Goal: Task Accomplishment & Management: Complete application form

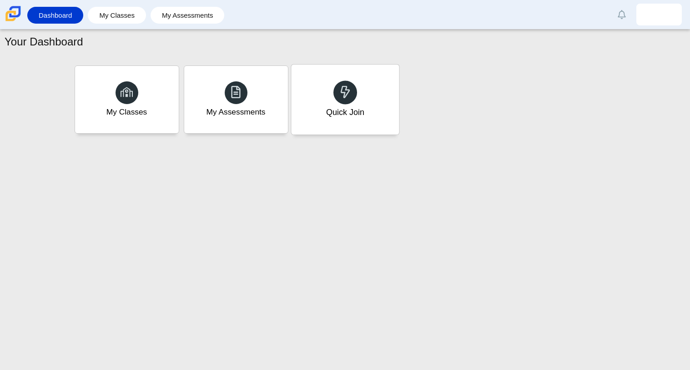
click at [383, 94] on div "Quick Join" at bounding box center [345, 100] width 108 height 70
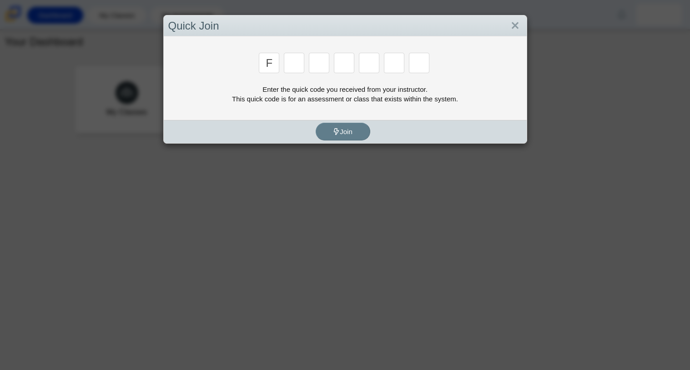
type input "f"
type input "7"
type input "m"
type input "c"
type input "h"
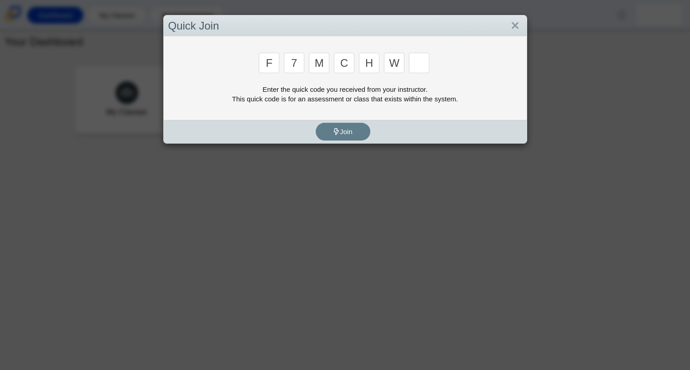
type input "w"
type input "k"
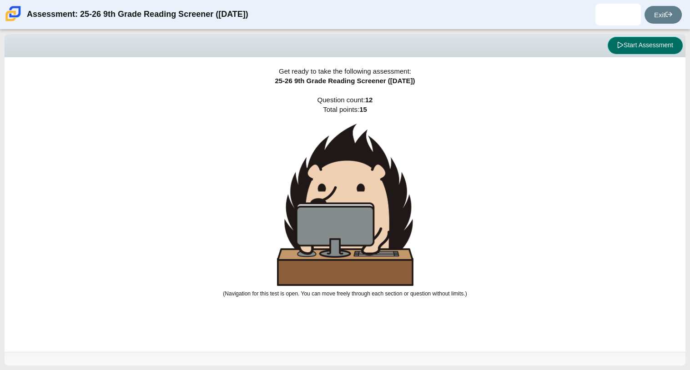
click at [633, 53] on button "Start Assessment" at bounding box center [645, 45] width 75 height 17
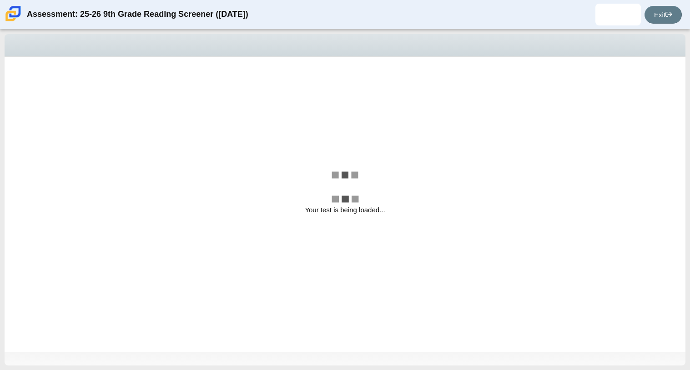
select select "ccc5b315-3c7c-471c-bf90-f22c8299c798"
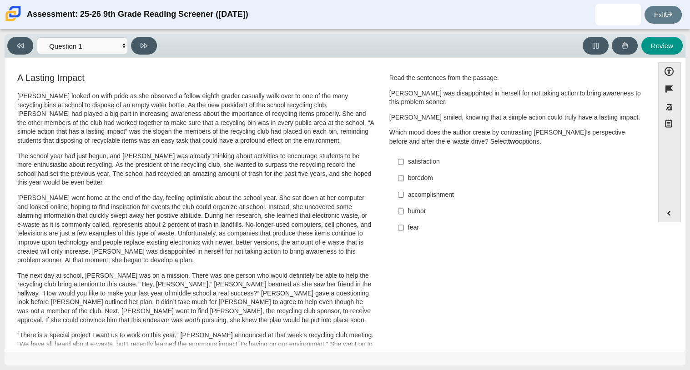
click at [236, 153] on p "The school year had just begun, and Scarlett was already thinking about activit…" at bounding box center [195, 169] width 357 height 35
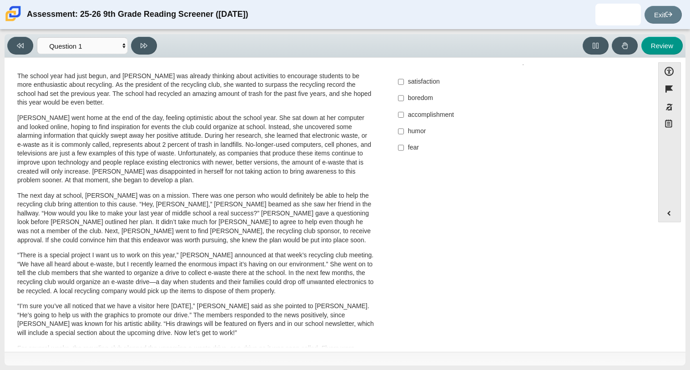
scroll to position [81, 0]
click at [639, 188] on div "A Lasting Impact Scarlett looked on with pride as she observed a fellow eighth …" at bounding box center [329, 246] width 640 height 513
click at [231, 226] on p "The next day at school, Scarlett was on a mission. There was one person who wou…" at bounding box center [195, 218] width 357 height 54
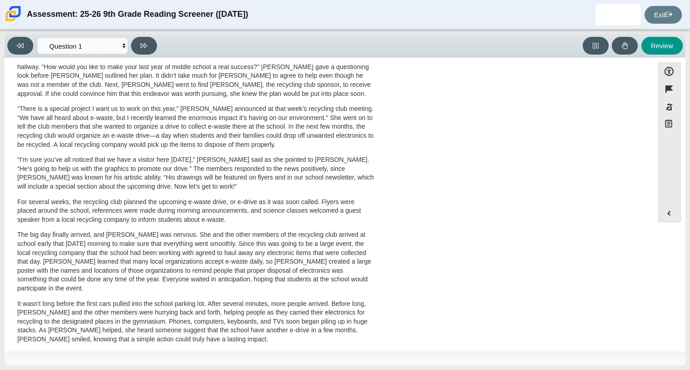
scroll to position [242, 0]
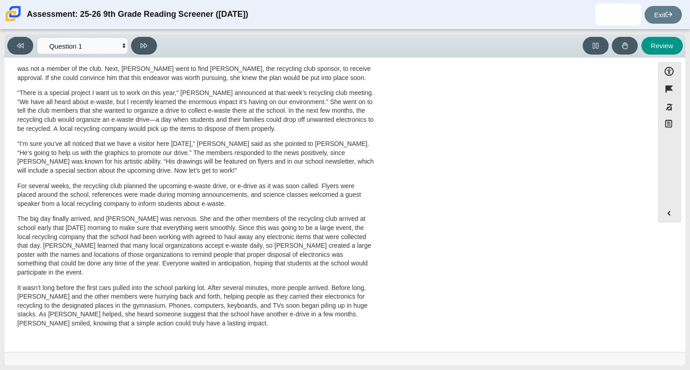
click at [649, 257] on div "Accessibility options Close Color scheme Font size Zoom Change the background a…" at bounding box center [345, 204] width 672 height 284
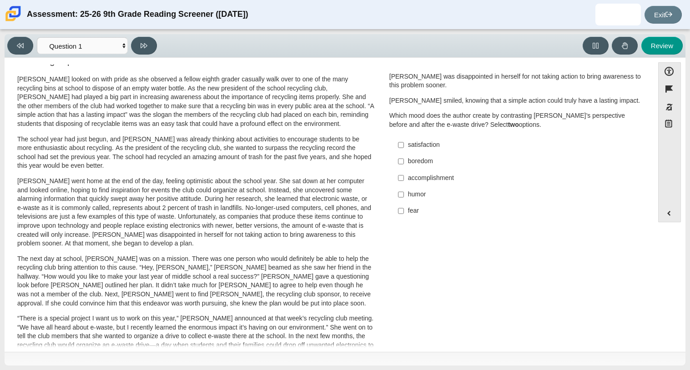
scroll to position [0, 0]
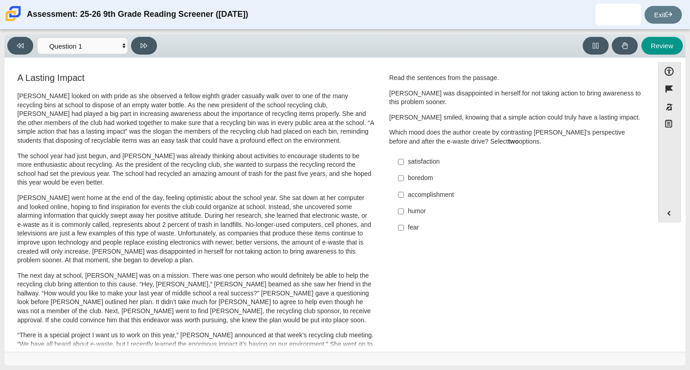
click at [411, 229] on div "fear" at bounding box center [523, 227] width 230 height 9
click at [404, 229] on input "fear fear" at bounding box center [401, 228] width 6 height 16
checkbox input "true"
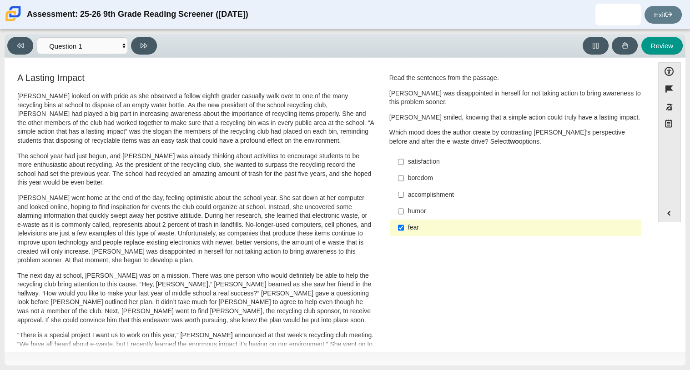
click at [438, 196] on div "accomplishment" at bounding box center [523, 195] width 230 height 9
click at [404, 196] on input "accomplishment accomplishment" at bounding box center [401, 194] width 6 height 16
checkbox input "true"
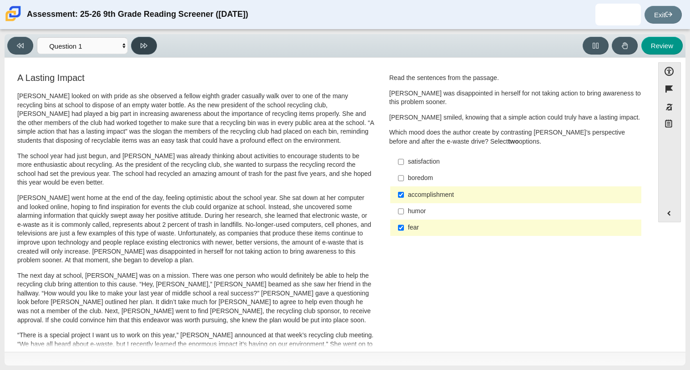
click at [152, 51] on button at bounding box center [144, 46] width 26 height 18
select select "0ff64528-ffd7-428d-b192-babfaadd44e8"
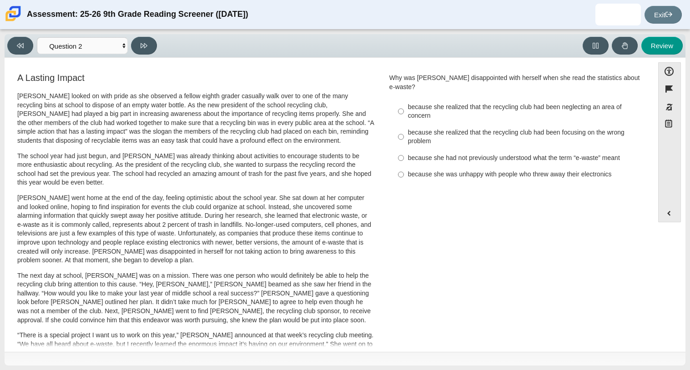
click at [425, 109] on div "because she realized that the recycling club had been neglecting an area of con…" at bounding box center [523, 112] width 230 height 18
click at [404, 109] on input "because she realized that the recycling club had been neglecting an area of con…" at bounding box center [401, 111] width 6 height 25
radio input "true"
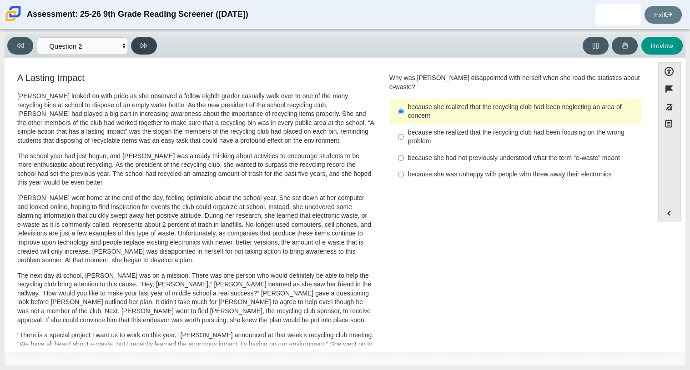
click at [146, 52] on button at bounding box center [144, 46] width 26 height 18
select select "7ce3d843-6974-4858-901c-1ff39630e843"
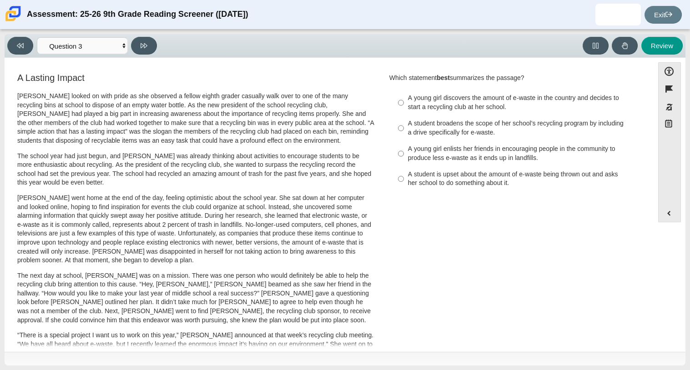
click at [487, 107] on div "A young girl discovers the amount of e-waste in the country and decides to star…" at bounding box center [523, 103] width 230 height 18
click at [404, 107] on input "A young girl discovers the amount of e-waste in the country and decides to star…" at bounding box center [401, 102] width 6 height 25
radio input "true"
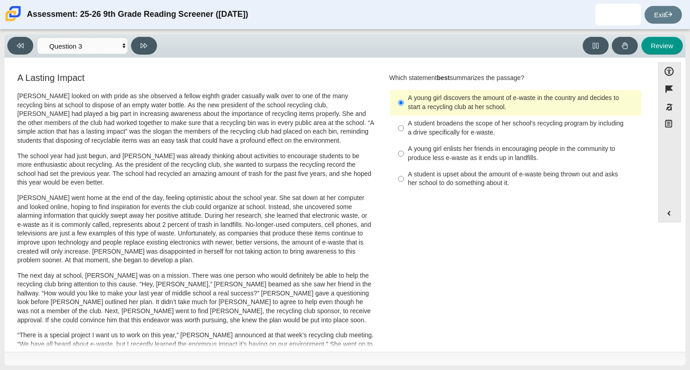
click at [462, 117] on label "A student broadens the scope of her school’s recycling program by including a d…" at bounding box center [517, 128] width 250 height 25
click at [404, 117] on input "A student broadens the scope of her school’s recycling program by including a d…" at bounding box center [401, 128] width 6 height 25
radio input "true"
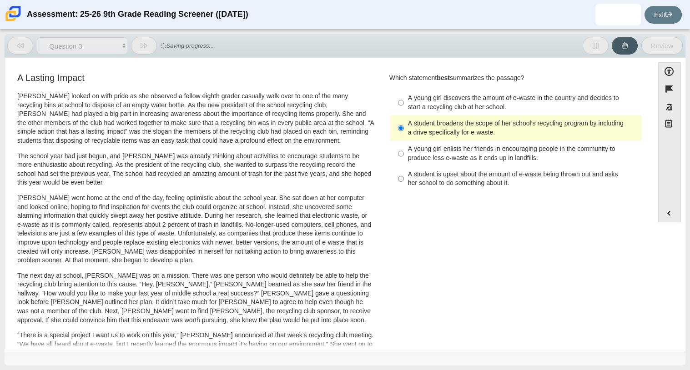
click at [457, 159] on div "A young girl enlists her friends in encouraging people in the community to prod…" at bounding box center [523, 154] width 230 height 18
click at [404, 159] on input "A young girl enlists her friends in encouraging people in the community to prod…" at bounding box center [401, 153] width 6 height 25
radio input "true"
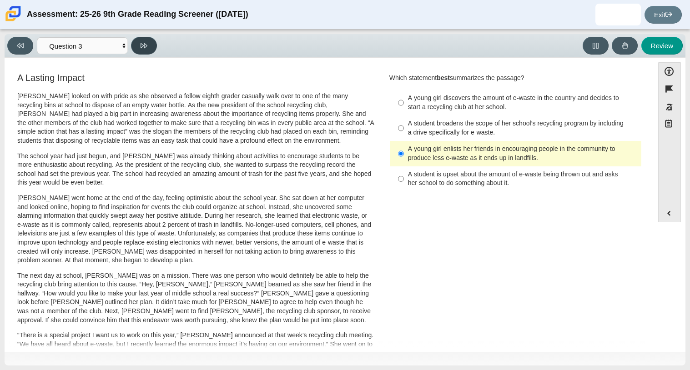
click at [141, 46] on icon at bounding box center [144, 45] width 7 height 5
select select "ca9ea0f1-49c5-4bd1-83b0-472c18652b42"
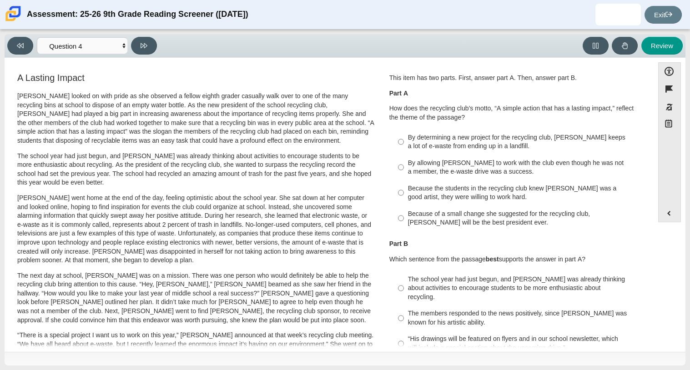
click at [526, 148] on div "By determining a new project for the recycling club, Scarlett keeps a lot of e-…" at bounding box center [523, 142] width 230 height 18
click at [404, 148] on input "By determining a new project for the recycling club, Scarlett keeps a lot of e-…" at bounding box center [401, 141] width 6 height 25
radio input "true"
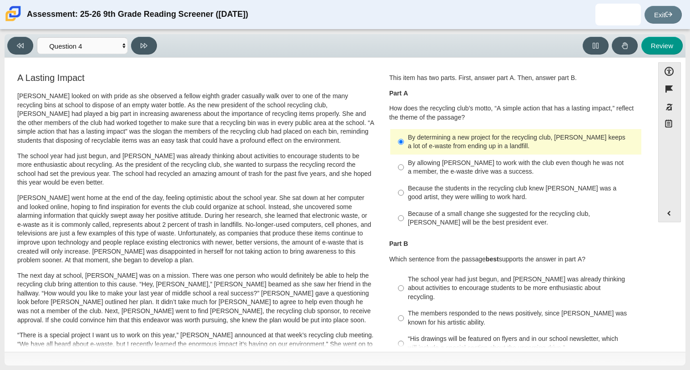
click at [526, 148] on div "By determining a new project for the recycling club, Scarlett keeps a lot of e-…" at bounding box center [523, 142] width 230 height 18
click at [404, 148] on input "By determining a new project for the recycling club, Scarlett keeps a lot of e-…" at bounding box center [401, 141] width 6 height 25
drag, startPoint x: 641, startPoint y: 158, endPoint x: 643, endPoint y: 171, distance: 12.8
click at [643, 171] on div "Question 1 This item has two parts. First, answer part A. Then, answer part B. …" at bounding box center [516, 229] width 267 height 317
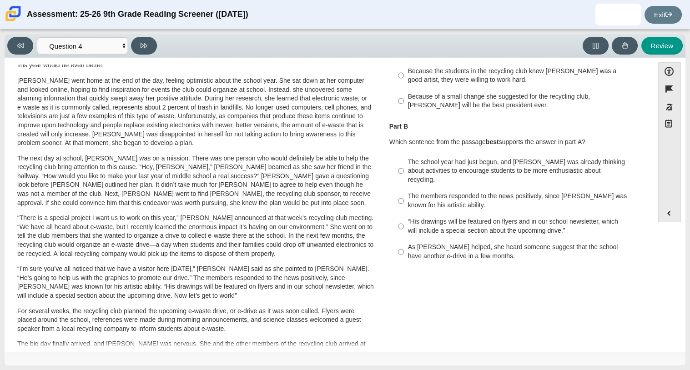
scroll to position [130, 0]
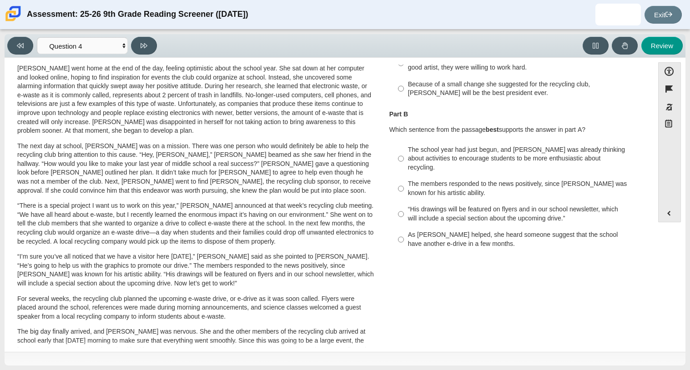
click at [495, 152] on div "The school year had just begun, and Scarlett was already thinking about activit…" at bounding box center [523, 159] width 230 height 27
click at [404, 152] on input "The school year had just begun, and Scarlett was already thinking about activit…" at bounding box center [401, 158] width 6 height 35
radio input "true"
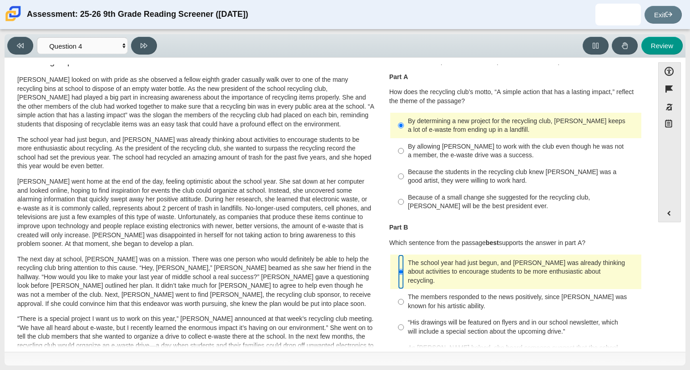
scroll to position [14, 0]
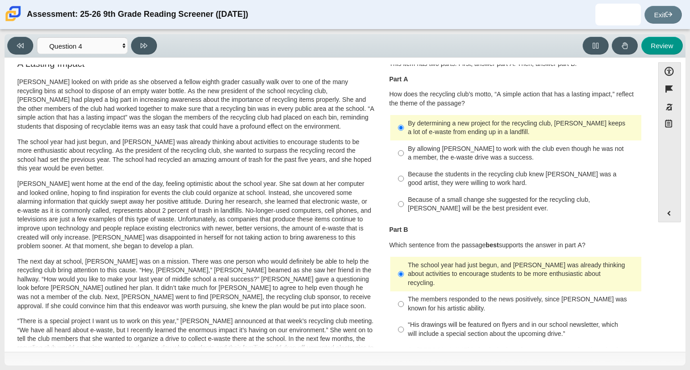
click at [514, 153] on div "By allowing Juan Carlos to work with the club even though he was not a member, …" at bounding box center [523, 154] width 230 height 18
click at [404, 153] on input "By allowing Juan Carlos to work with the club even though he was not a member, …" at bounding box center [401, 153] width 6 height 25
radio input "true"
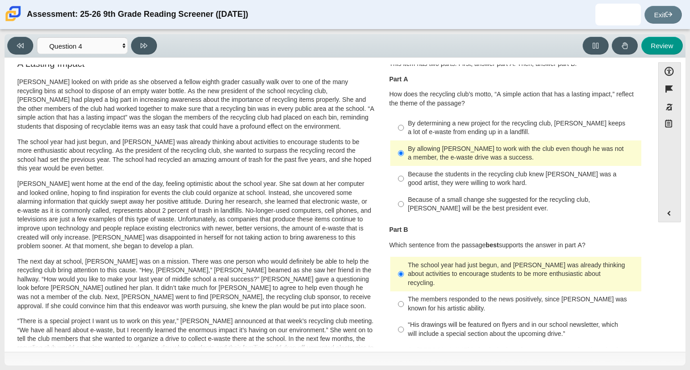
click at [513, 330] on label "“His drawings will be featured on flyers and in our school newsletter, which wi…" at bounding box center [517, 329] width 250 height 25
click at [404, 330] on input "“His drawings will be featured on flyers and in our school newsletter, which wi…" at bounding box center [401, 329] width 6 height 25
radio input "true"
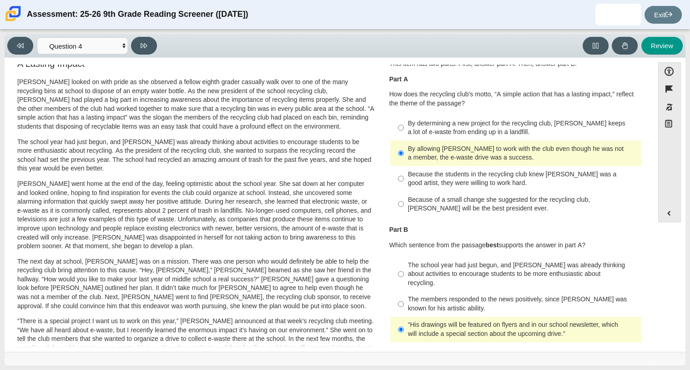
click at [475, 302] on div "The members responded to the news positively, since Juan Carlos was known for h…" at bounding box center [523, 304] width 230 height 18
click at [404, 302] on input "The members responded to the news positively, since Juan Carlos was known for h…" at bounding box center [401, 304] width 6 height 25
radio input "true"
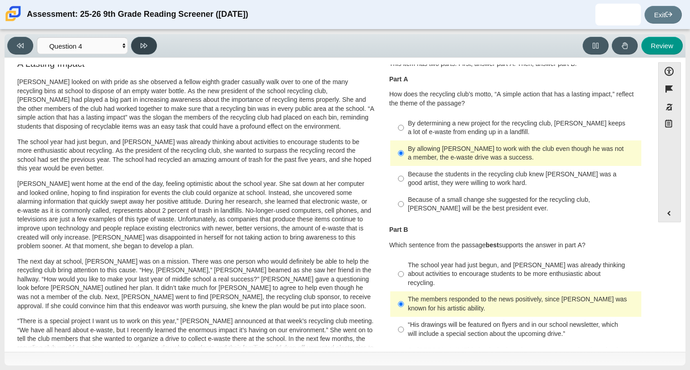
click at [144, 46] on icon at bounding box center [144, 45] width 7 height 5
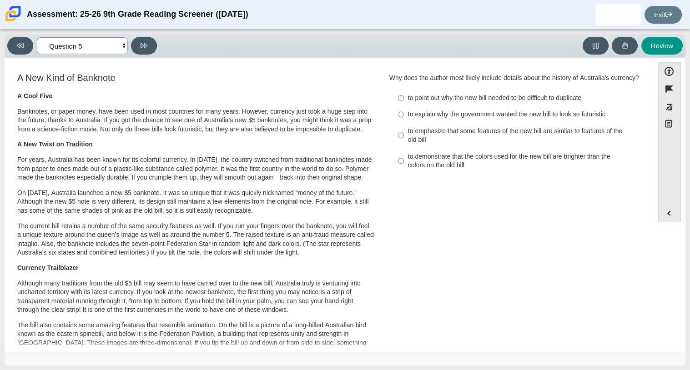
click at [123, 45] on select "Questions Question 1 Question 2 Question 3 Question 4 Question 5 Question 6 Que…" at bounding box center [82, 45] width 91 height 17
click at [281, 245] on p "The current bill retains a number of the same security features as well. If you…" at bounding box center [195, 239] width 357 height 35
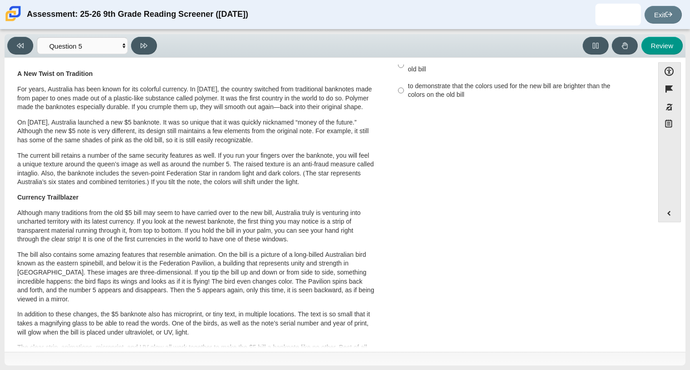
scroll to position [72, 0]
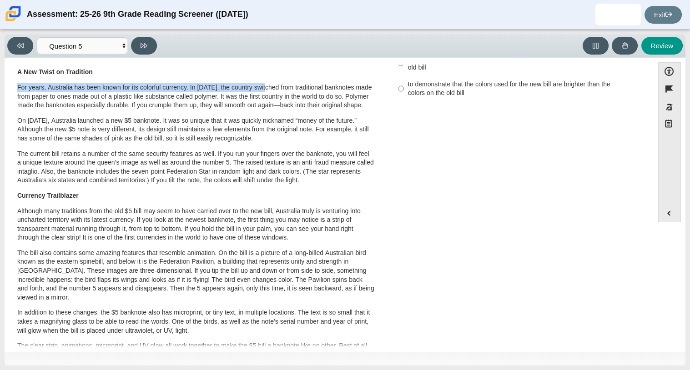
drag, startPoint x: 17, startPoint y: 96, endPoint x: 265, endPoint y: 92, distance: 248.4
click at [265, 92] on p "For years, Australia has been known for its colorful currency. In 1988, the cou…" at bounding box center [195, 96] width 357 height 27
click at [332, 166] on p "The current bill retains a number of the same security features as well. If you…" at bounding box center [195, 167] width 357 height 35
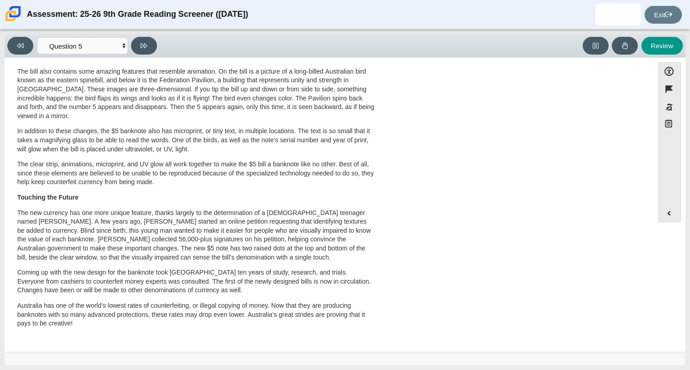
scroll to position [272, 0]
click at [148, 47] on button at bounding box center [144, 46] width 26 height 18
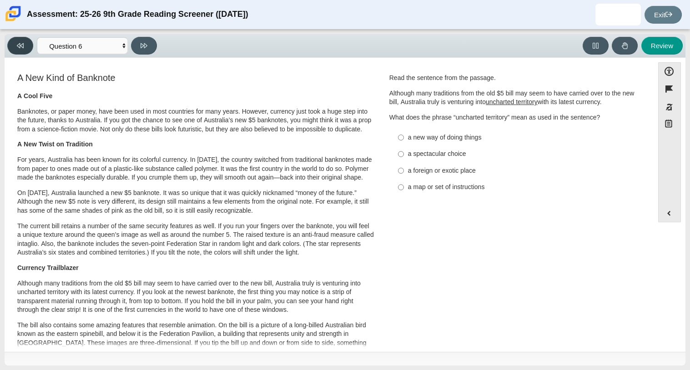
click at [29, 47] on button at bounding box center [20, 46] width 26 height 18
select select "e41f1a79-e29f-4095-8030-a53364015bed"
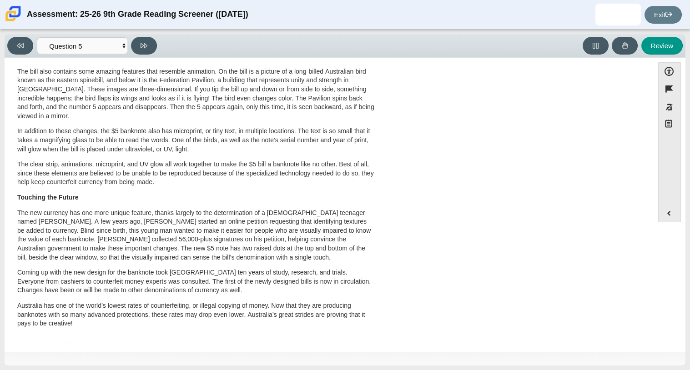
scroll to position [0, 0]
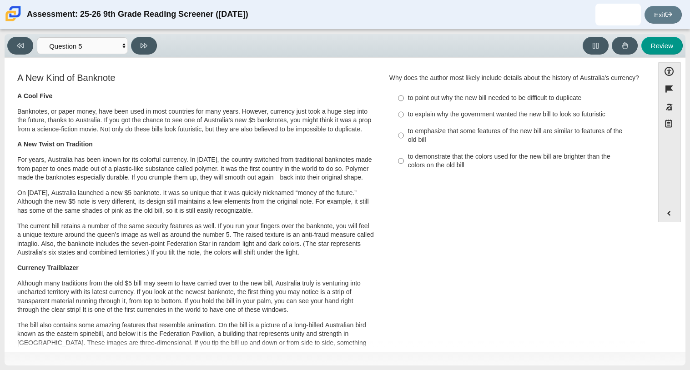
click at [513, 119] on div "to explain why the government wanted the new bill to look so futuristic" at bounding box center [523, 114] width 230 height 9
click at [404, 123] on input "to explain why the government wanted the new bill to look so futuristic to expl…" at bounding box center [401, 114] width 6 height 16
radio input "true"
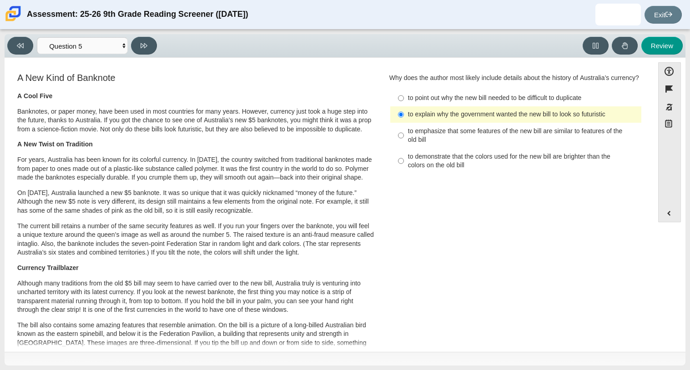
click at [516, 103] on div "to point out why the new bill needed to be difficult to duplicate" at bounding box center [523, 98] width 230 height 9
click at [404, 106] on input "to point out why the new bill needed to be difficult to duplicate to point out …" at bounding box center [401, 98] width 6 height 16
radio input "true"
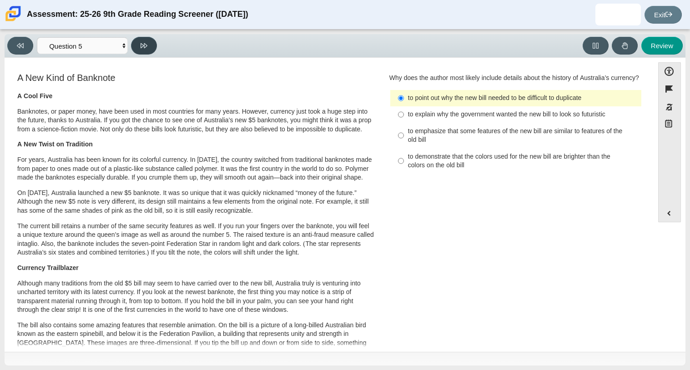
click at [151, 52] on button at bounding box center [144, 46] width 26 height 18
select select "69146e31-7b3d-4a3e-9ce6-f30c24342ae0"
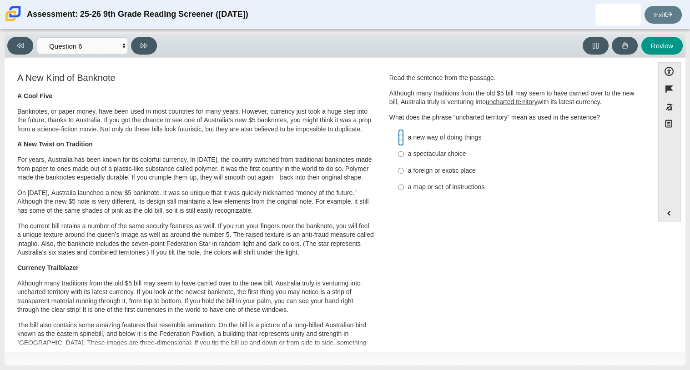
click at [398, 141] on input "a new way of doing things a new way of doing things" at bounding box center [401, 137] width 6 height 16
radio input "true"
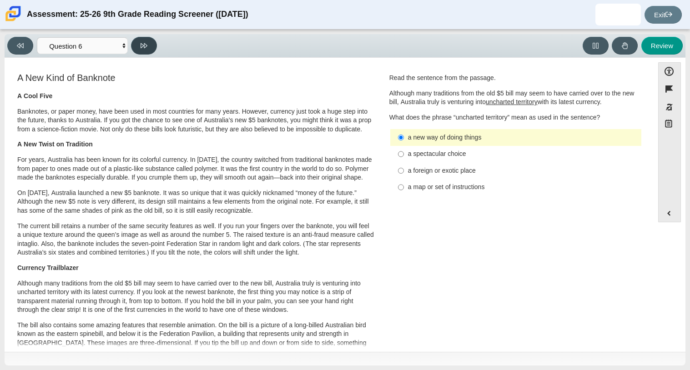
click at [137, 50] on button at bounding box center [144, 46] width 26 height 18
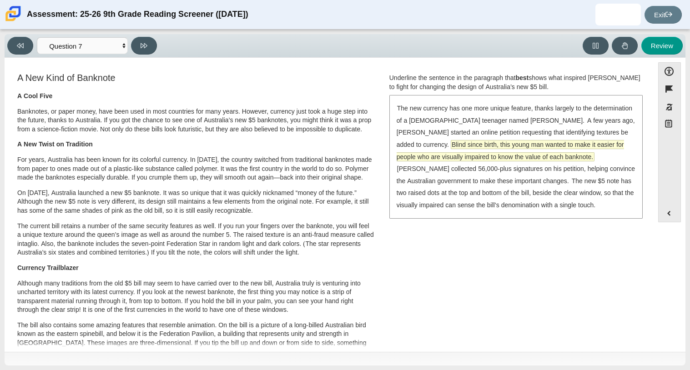
click at [528, 155] on span "Blind since birth, this young man wanted to make it easier for people who are v…" at bounding box center [510, 151] width 227 height 20
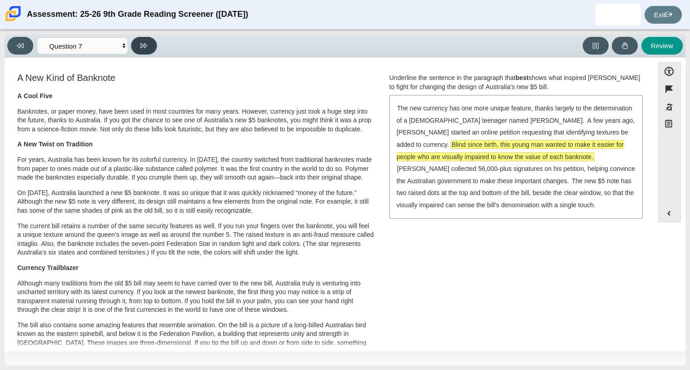
click at [141, 43] on icon at bounding box center [144, 45] width 7 height 5
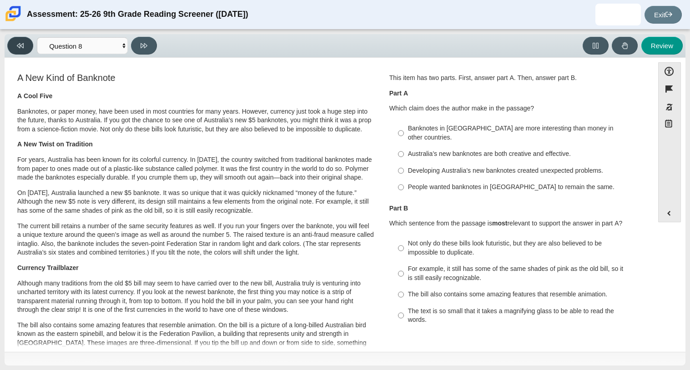
click at [19, 47] on icon at bounding box center [20, 45] width 7 height 5
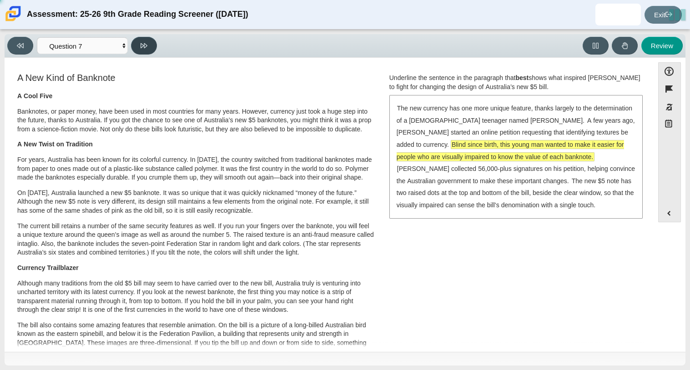
click at [138, 51] on button at bounding box center [144, 46] width 26 height 18
select select "ea8338c2-a6a3-418e-a305-2b963b54a290"
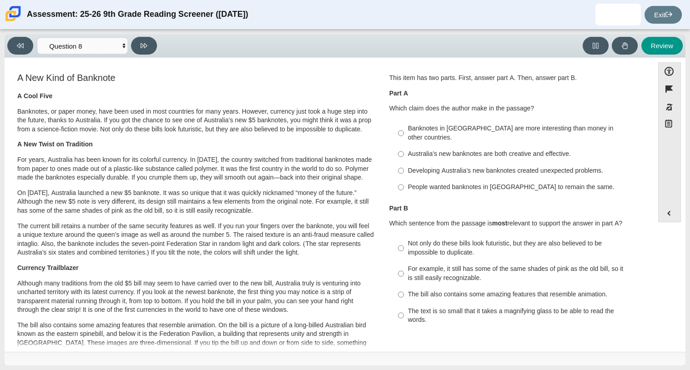
click at [438, 150] on div "Australia’s new banknotes are both creative and effective." at bounding box center [523, 154] width 230 height 9
click at [404, 149] on input "Australia’s new banknotes are both creative and effective. Australia’s new bank…" at bounding box center [401, 154] width 6 height 16
radio input "true"
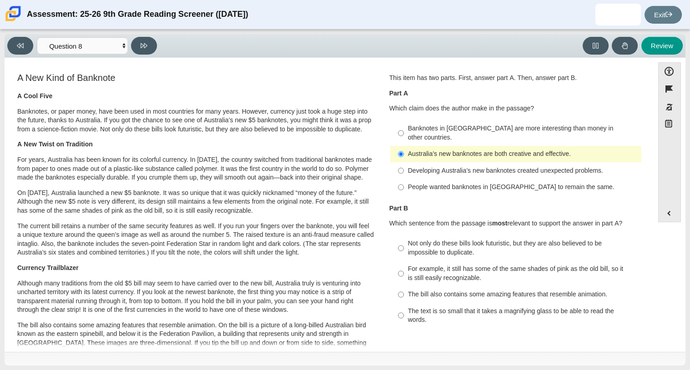
click at [509, 293] on label "The bill also contains some amazing features that resemble animation. The bill …" at bounding box center [517, 295] width 250 height 16
click at [404, 293] on input "The bill also contains some amazing features that resemble animation. The bill …" at bounding box center [401, 295] width 6 height 16
radio input "true"
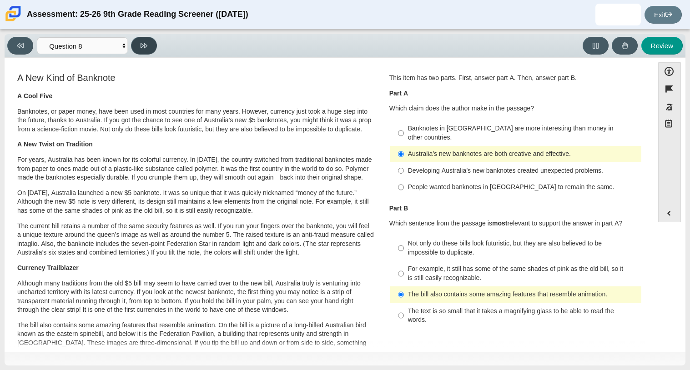
click at [146, 45] on icon at bounding box center [144, 45] width 7 height 5
select select "89f058d6-b15c-4ef5-a4b3-fdaffb8868b6"
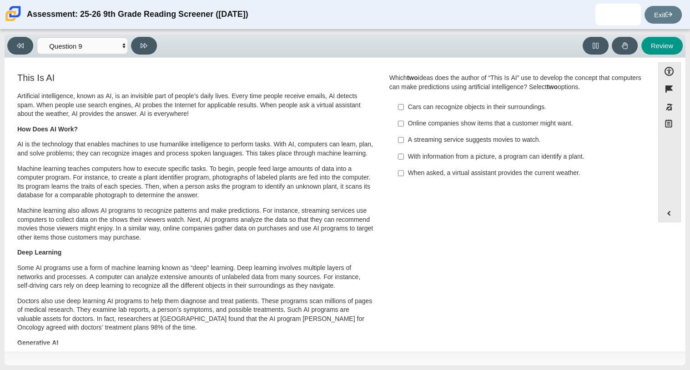
click at [419, 114] on label "Cars can recognize objects in their surroundings. Cars can recognize objects in…" at bounding box center [517, 107] width 250 height 16
click at [404, 114] on input "Cars can recognize objects in their surroundings. Cars can recognize objects in…" at bounding box center [401, 107] width 6 height 16
checkbox input "true"
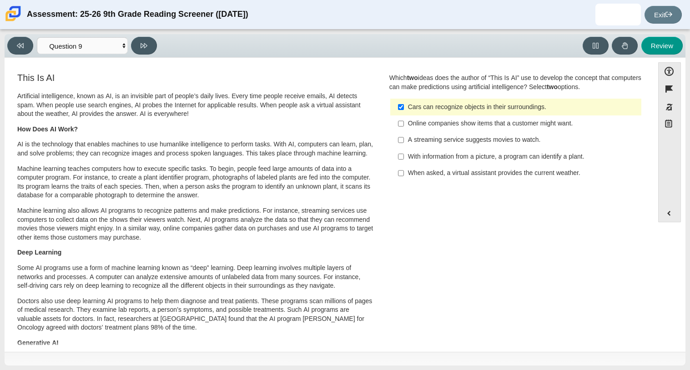
click at [425, 162] on label "With information from a picture, a program can identify a plant. With informati…" at bounding box center [517, 156] width 250 height 16
click at [404, 162] on input "With information from a picture, a program can identify a plant. With informati…" at bounding box center [401, 156] width 6 height 16
checkbox input "true"
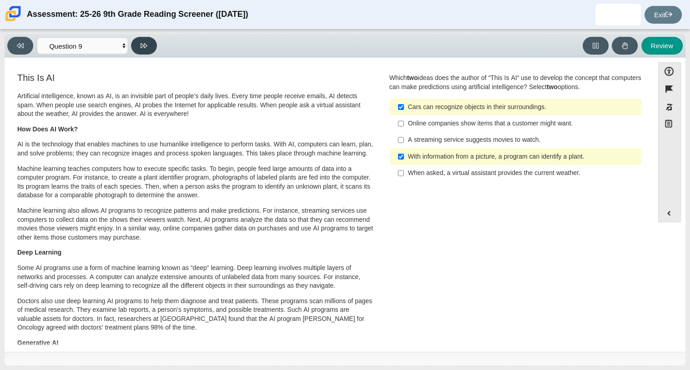
click at [146, 50] on button at bounding box center [144, 46] width 26 height 18
select select "cdf3c14e-a918-44d1-9b63-3db0fa81641e"
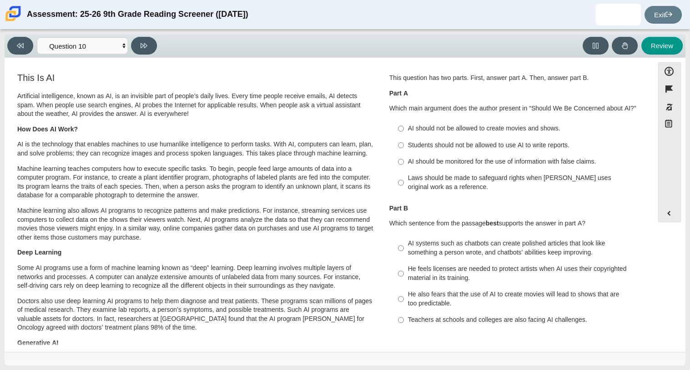
click at [234, 189] on p "Machine learning teaches computers how to execute specific tasks. To begin, peo…" at bounding box center [195, 182] width 357 height 35
click at [504, 149] on div "Students should not be allowed to use AI to write reports." at bounding box center [523, 145] width 230 height 9
click at [404, 149] on input "Students should not be allowed to use AI to write reports. Students should not …" at bounding box center [401, 145] width 6 height 16
radio input "true"
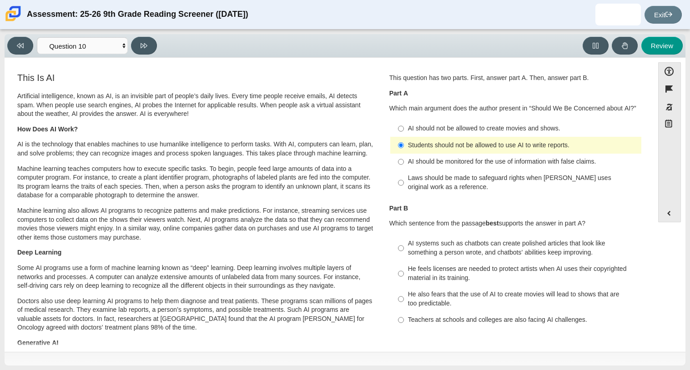
click at [520, 168] on label "AI should be monitored for the use of information with false claims. AI should …" at bounding box center [517, 162] width 250 height 16
click at [404, 168] on input "AI should be monitored for the use of information with false claims. AI should …" at bounding box center [401, 162] width 6 height 16
radio input "true"
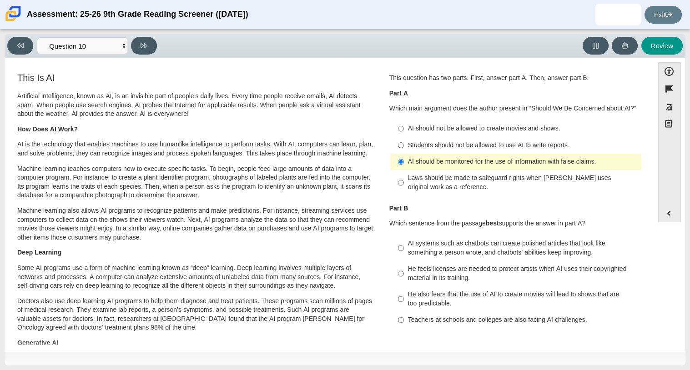
drag, startPoint x: 654, startPoint y: 158, endPoint x: 655, endPoint y: 172, distance: 13.7
click at [655, 172] on div "Accessibility options Close Color scheme Font size Zoom Change the background a…" at bounding box center [345, 204] width 672 height 284
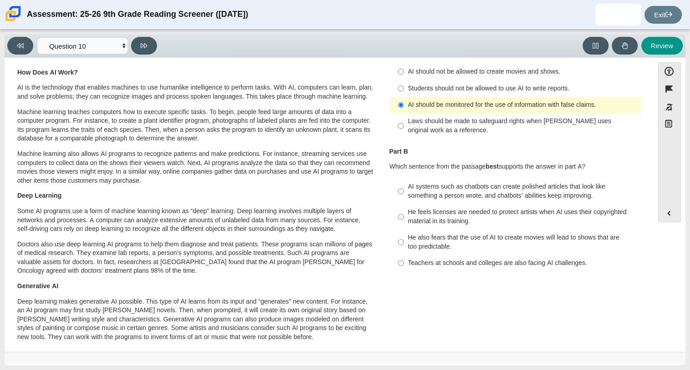
scroll to position [70, 0]
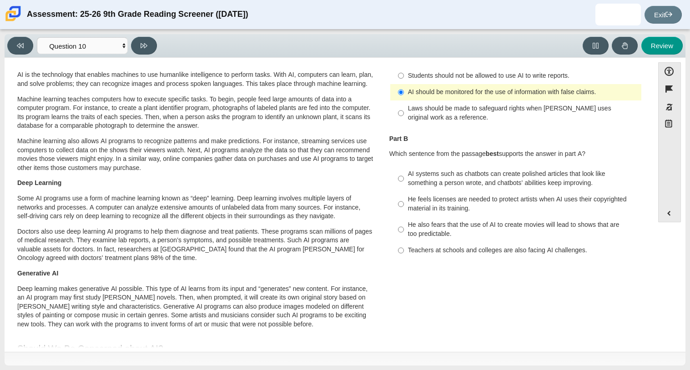
click at [570, 206] on div "He feels licenses are needed to protect artists when AI uses their copyrighted …" at bounding box center [523, 204] width 230 height 18
click at [404, 206] on input "He feels licenses are needed to protect artists when AI uses their copyrighted …" at bounding box center [401, 203] width 6 height 25
radio input "true"
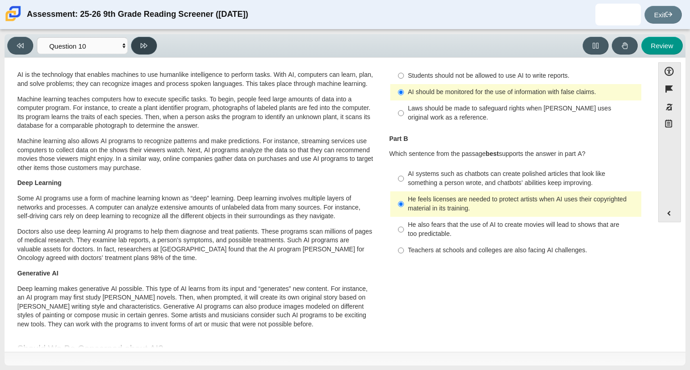
click at [146, 43] on icon at bounding box center [144, 45] width 7 height 7
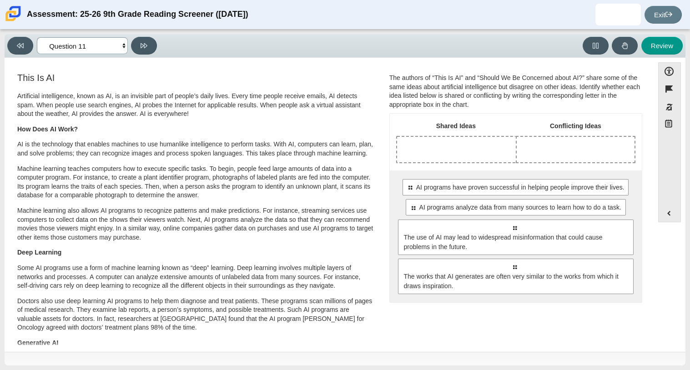
click at [50, 48] on select "Questions Question 1 Question 2 Question 3 Question 4 Question 5 Question 6 Que…" at bounding box center [82, 45] width 91 height 17
click at [29, 51] on button at bounding box center [20, 46] width 26 height 18
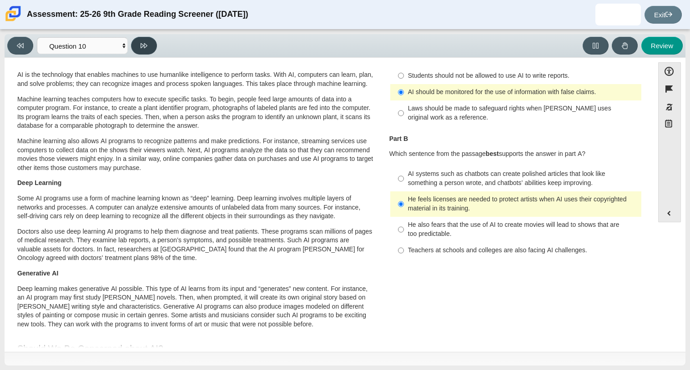
click at [136, 47] on button at bounding box center [144, 46] width 26 height 18
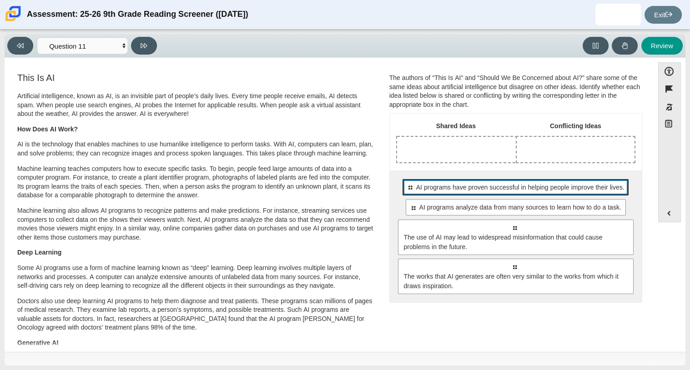
click at [483, 194] on div "Select to move response to a response input area. AI programs have proven succe…" at bounding box center [516, 187] width 226 height 16
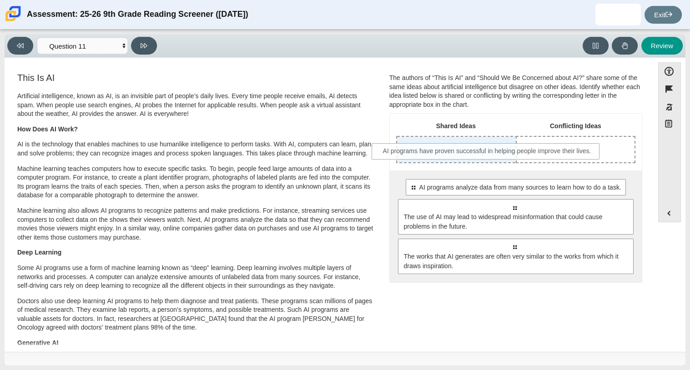
drag, startPoint x: 484, startPoint y: 195, endPoint x: 456, endPoint y: 158, distance: 46.5
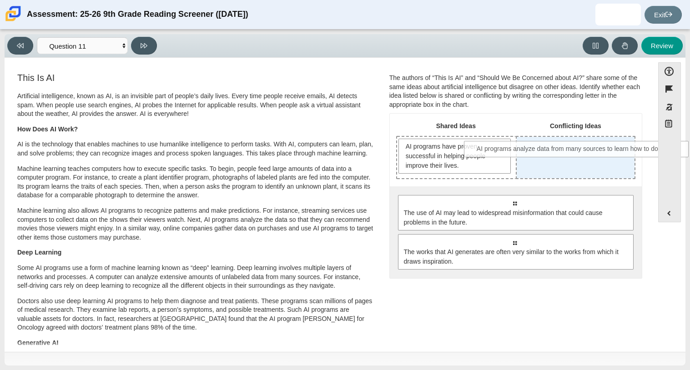
drag, startPoint x: 479, startPoint y: 198, endPoint x: 543, endPoint y: 144, distance: 83.6
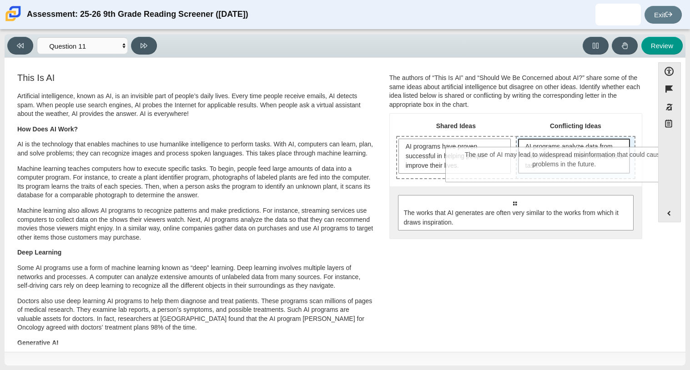
drag, startPoint x: 502, startPoint y: 207, endPoint x: 551, endPoint y: 158, distance: 69.5
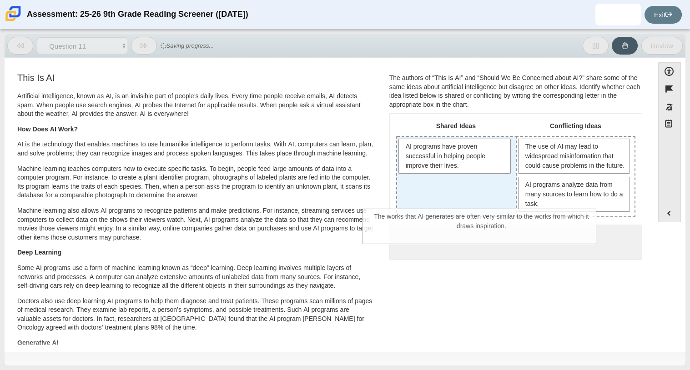
drag, startPoint x: 501, startPoint y: 255, endPoint x: 468, endPoint y: 221, distance: 47.6
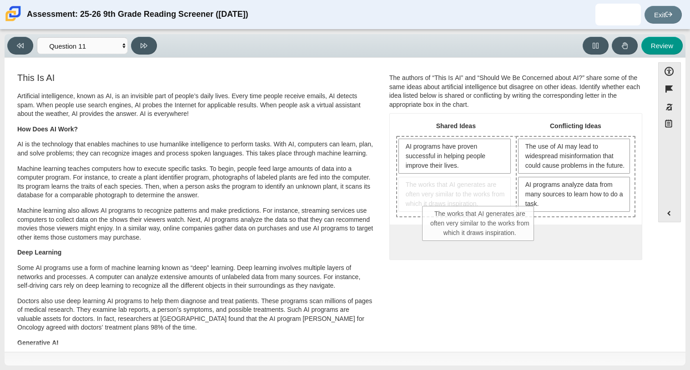
drag, startPoint x: 454, startPoint y: 198, endPoint x: 481, endPoint y: 228, distance: 39.6
click at [481, 228] on div "Shared Ideas Conflicting Ideas AI programs have proven successful in helping pe…" at bounding box center [516, 187] width 252 height 146
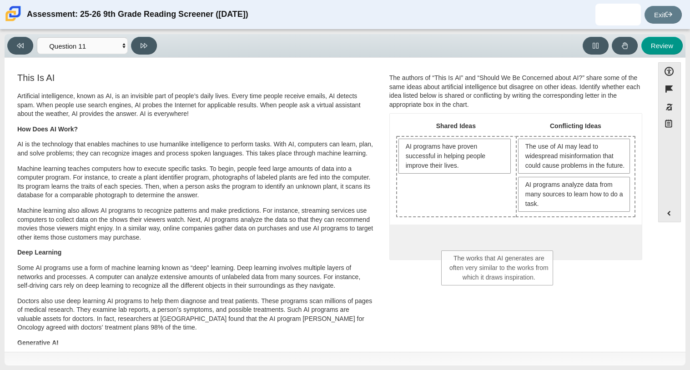
drag, startPoint x: 477, startPoint y: 202, endPoint x: 523, endPoint y: 277, distance: 88.1
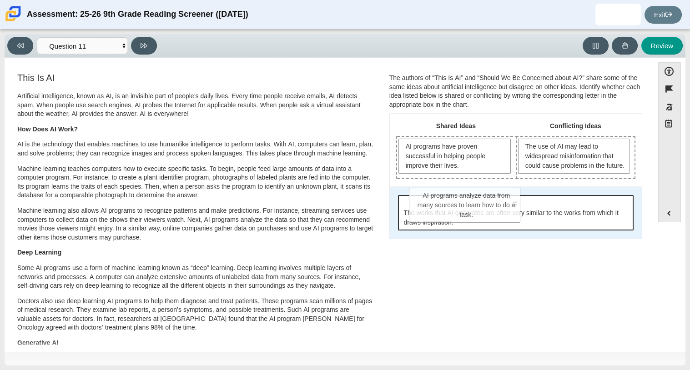
drag, startPoint x: 546, startPoint y: 217, endPoint x: 439, endPoint y: 219, distance: 106.9
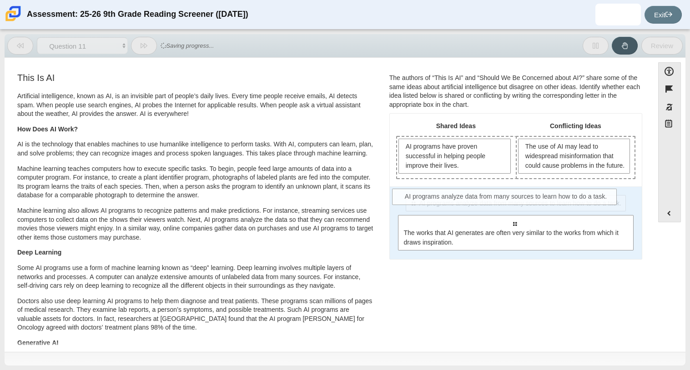
drag, startPoint x: 460, startPoint y: 220, endPoint x: 452, endPoint y: 203, distance: 18.3
click at [452, 203] on div "Select to move response to a response input area. AI programs analyze data from…" at bounding box center [516, 222] width 252 height 73
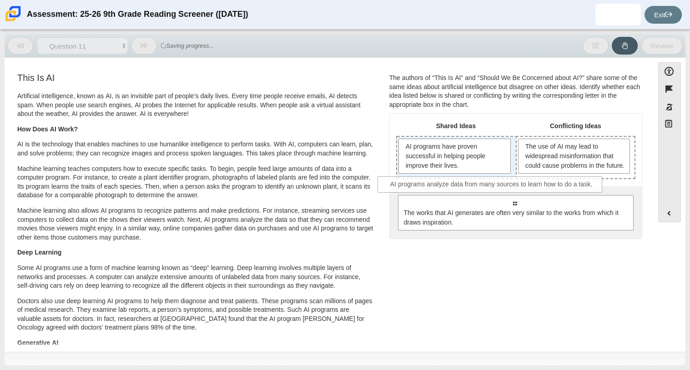
drag, startPoint x: 456, startPoint y: 207, endPoint x: 432, endPoint y: 177, distance: 38.6
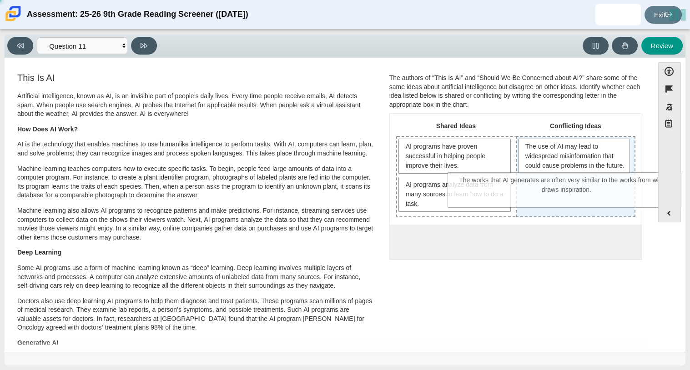
drag, startPoint x: 481, startPoint y: 247, endPoint x: 534, endPoint y: 186, distance: 80.0
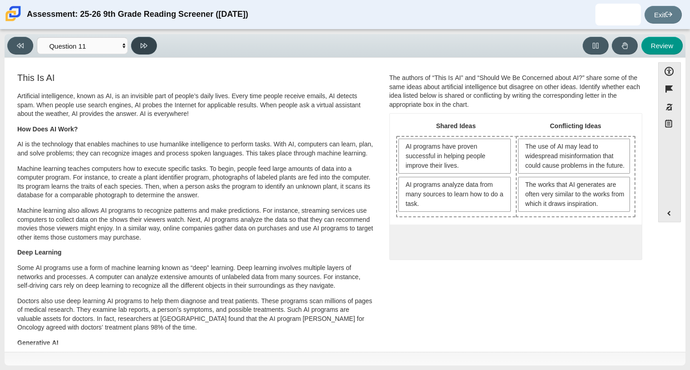
click at [138, 49] on button at bounding box center [144, 46] width 26 height 18
select select "c3effed4-44ce-4a19-bd96-1787f34e9b4c"
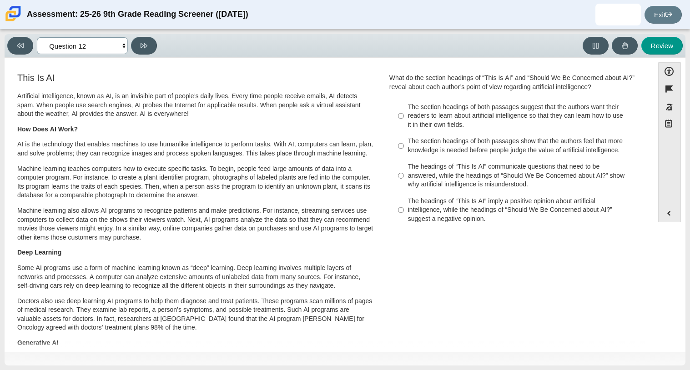
click at [116, 46] on select "Questions Question 1 Question 2 Question 3 Question 4 Question 5 Question 6 Que…" at bounding box center [82, 45] width 91 height 17
click at [413, 131] on label "The section headings of both passages suggest that the authors want their reade…" at bounding box center [517, 116] width 250 height 35
click at [404, 131] on input "The section headings of both passages suggest that the authors want their reade…" at bounding box center [401, 116] width 6 height 35
radio input "true"
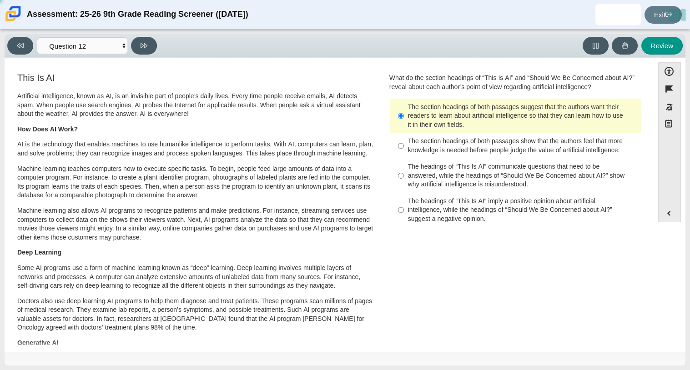
click at [413, 131] on label "The section headings of both passages suggest that the authors want their reade…" at bounding box center [517, 116] width 250 height 35
click at [404, 131] on input "The section headings of both passages suggest that the authors want their reade…" at bounding box center [401, 116] width 6 height 35
click at [451, 211] on div "The headings of “This Is AI” imply a positive opinion about artificial intellig…" at bounding box center [523, 210] width 230 height 27
click at [404, 211] on input "The headings of “This Is AI” imply a positive opinion about artificial intellig…" at bounding box center [401, 210] width 6 height 35
radio input "true"
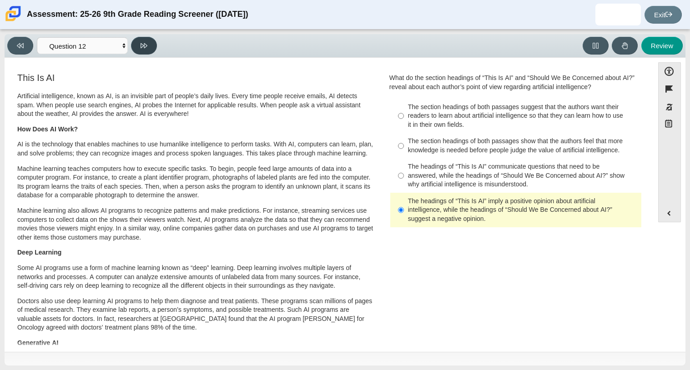
click at [138, 48] on button at bounding box center [144, 46] width 26 height 18
select select "review"
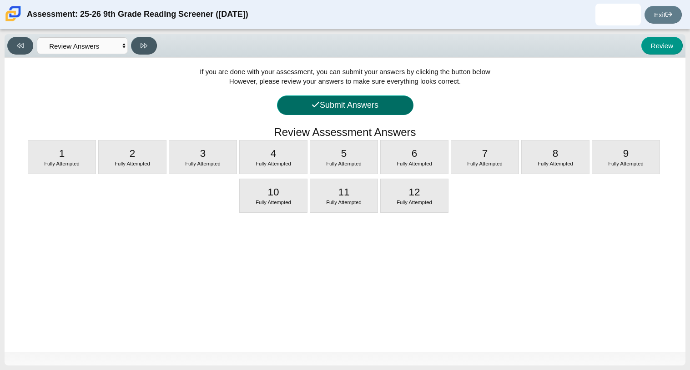
click at [335, 114] on button "Submit Answers" at bounding box center [345, 106] width 136 height 20
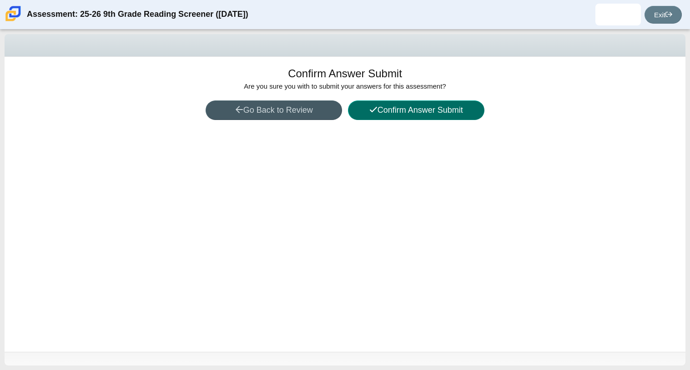
click at [374, 111] on icon at bounding box center [373, 110] width 8 height 8
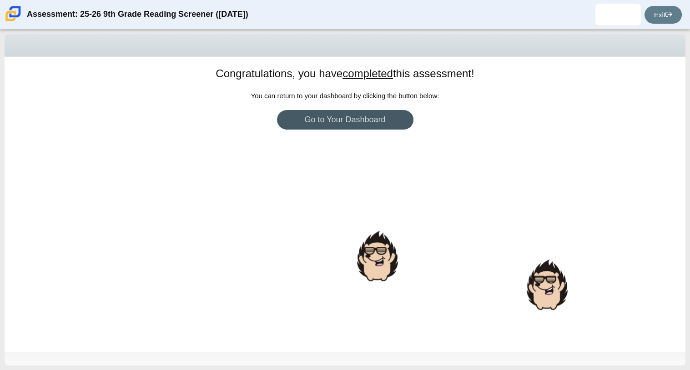
click at [666, 25] on div "Kayla Baker Student bakerk29@carmenhighschool.org Exit" at bounding box center [636, 15] width 91 height 22
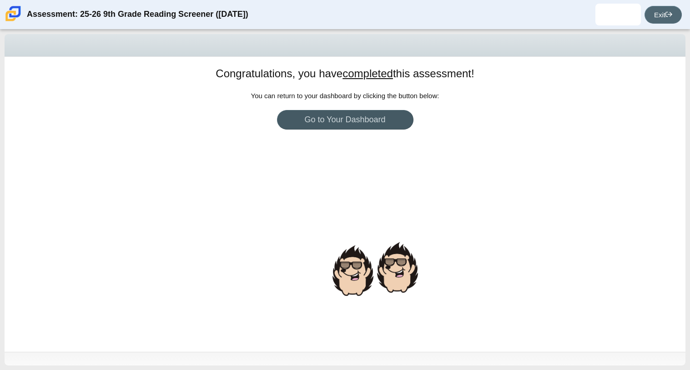
click at [655, 19] on link "Exit" at bounding box center [663, 15] width 37 height 18
